Goal: Task Accomplishment & Management: Manage account settings

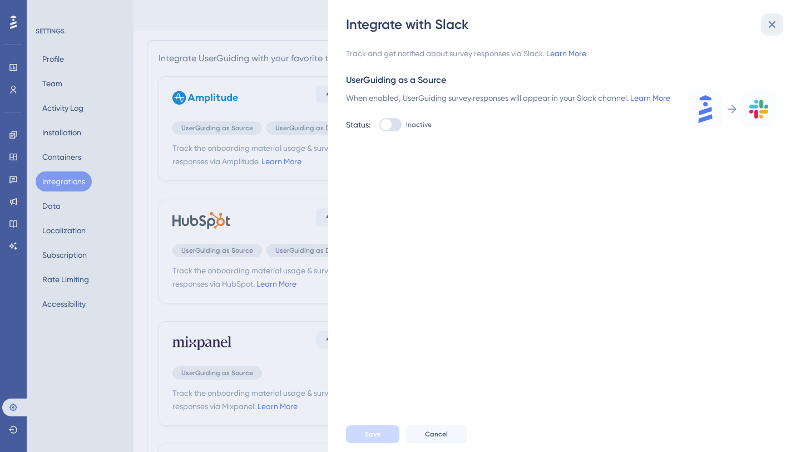
click at [768, 24] on icon at bounding box center [772, 24] width 13 height 13
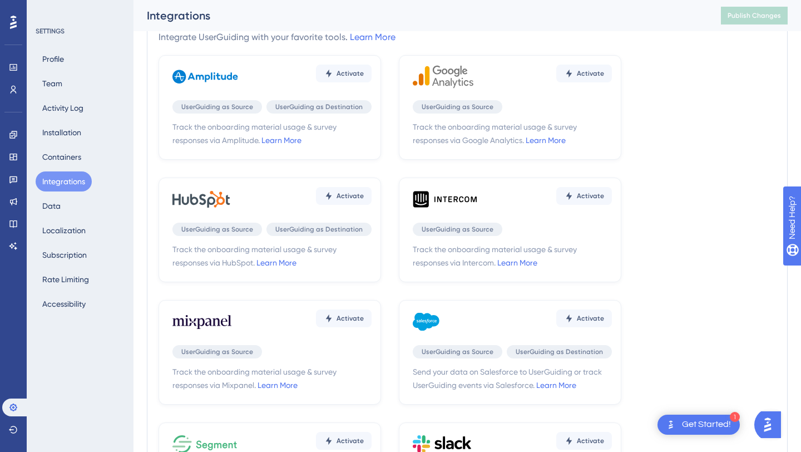
scroll to position [38, 0]
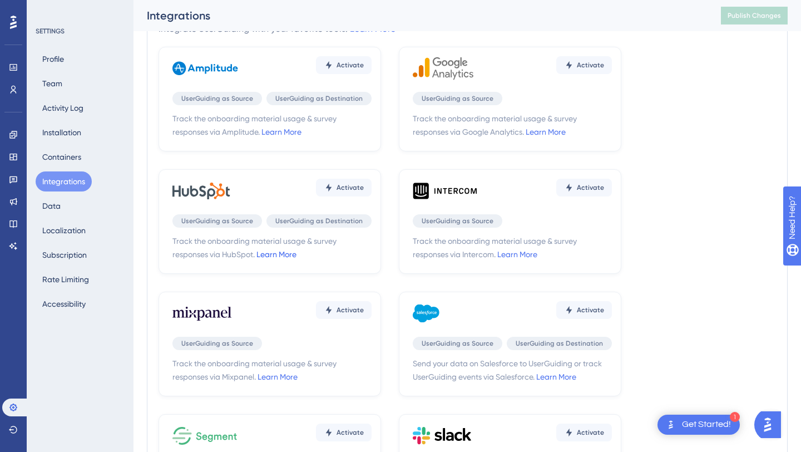
click at [288, 257] on link "Learn More" at bounding box center [277, 254] width 40 height 9
click at [343, 67] on span "Activate" at bounding box center [350, 65] width 27 height 9
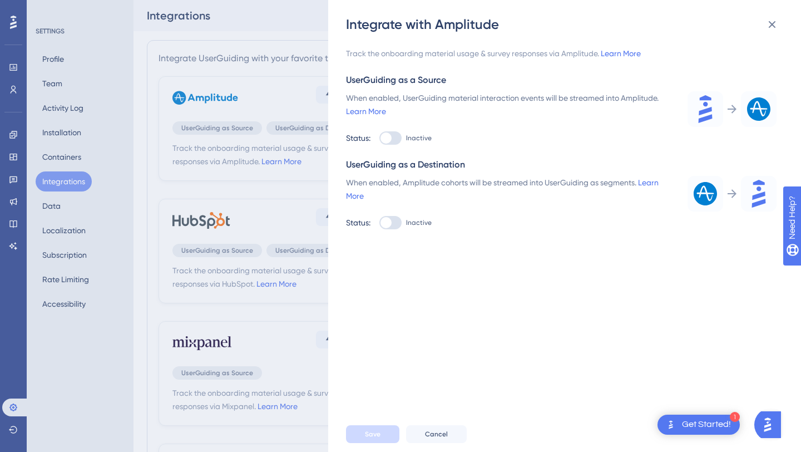
click at [398, 133] on div at bounding box center [391, 137] width 22 height 13
click at [380, 138] on input "Inactive" at bounding box center [379, 138] width 1 height 1
checkbox input "true"
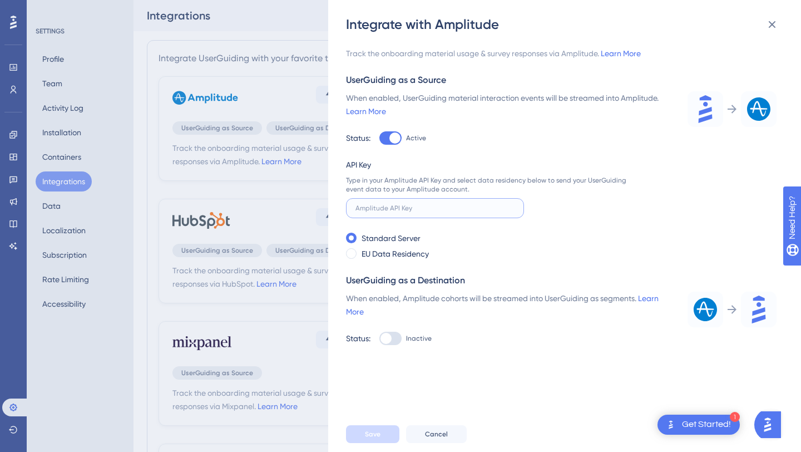
click at [406, 210] on input "text" at bounding box center [435, 208] width 159 height 8
type input "3"
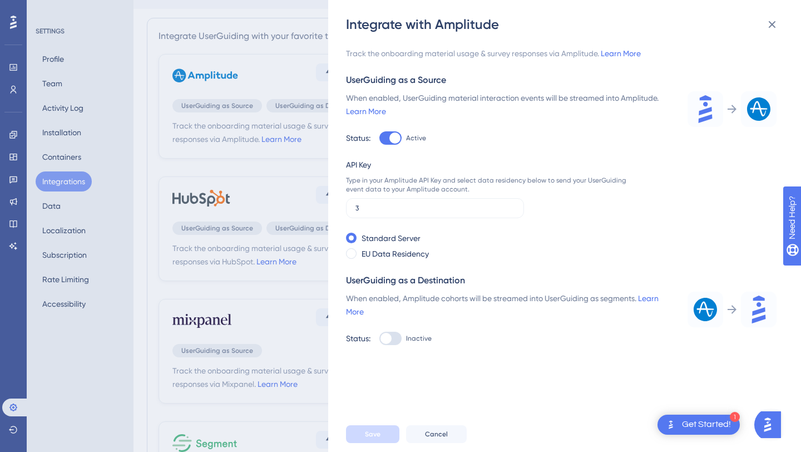
click at [387, 245] on div "Standard Server EU Data Residency" at bounding box center [486, 245] width 280 height 29
click at [378, 248] on label "EU Data Residency" at bounding box center [395, 253] width 67 height 13
click at [377, 240] on label "Standard Server" at bounding box center [391, 237] width 59 height 13
click at [775, 21] on icon at bounding box center [772, 24] width 13 height 13
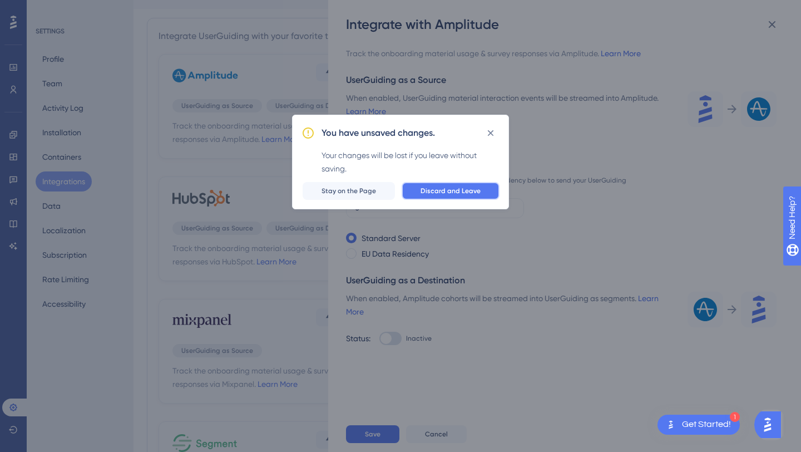
click at [432, 185] on button "Discard and Leave" at bounding box center [451, 191] width 98 height 18
